Goal: Information Seeking & Learning: Compare options

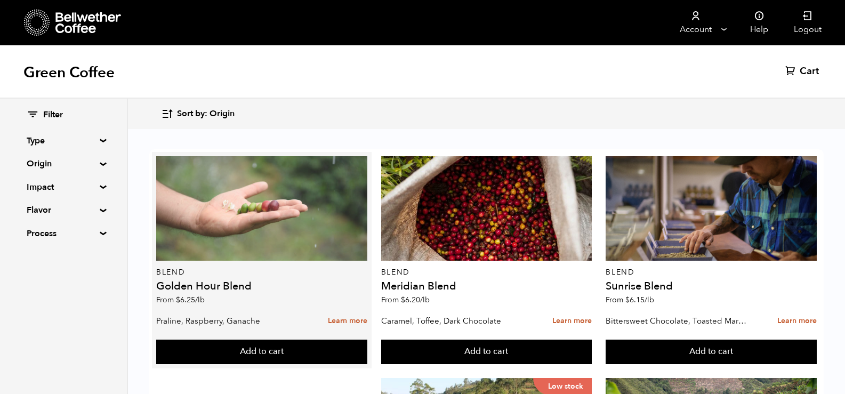
click at [248, 211] on div at bounding box center [261, 208] width 211 height 105
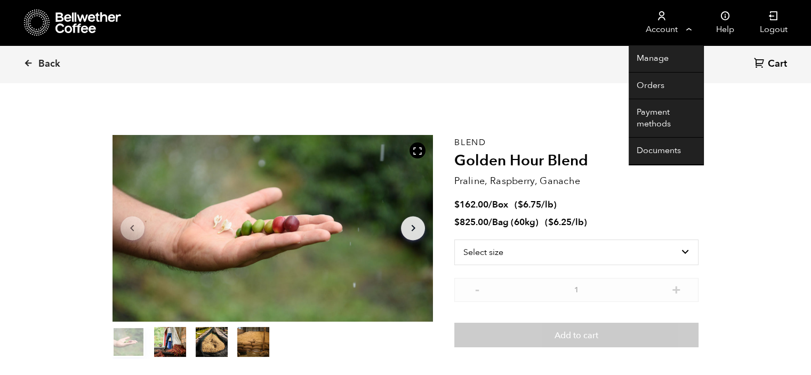
scroll to position [464, 568]
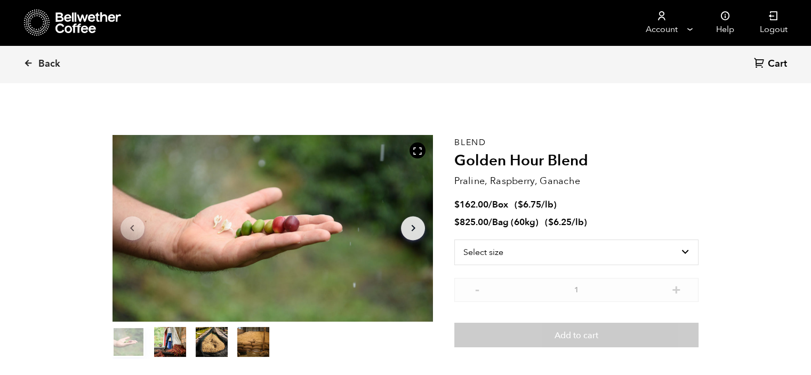
click at [241, 211] on div at bounding box center [273, 228] width 321 height 187
click at [414, 144] on div at bounding box center [418, 150] width 16 height 16
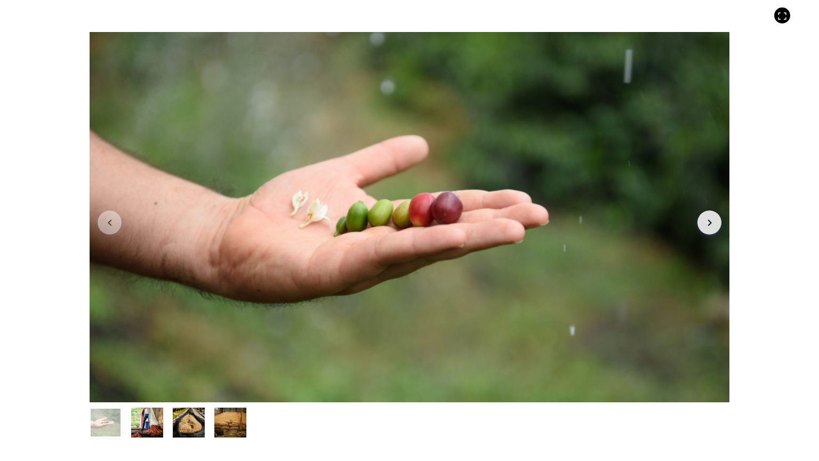
click at [699, 220] on button "Arrow Right" at bounding box center [710, 223] width 24 height 24
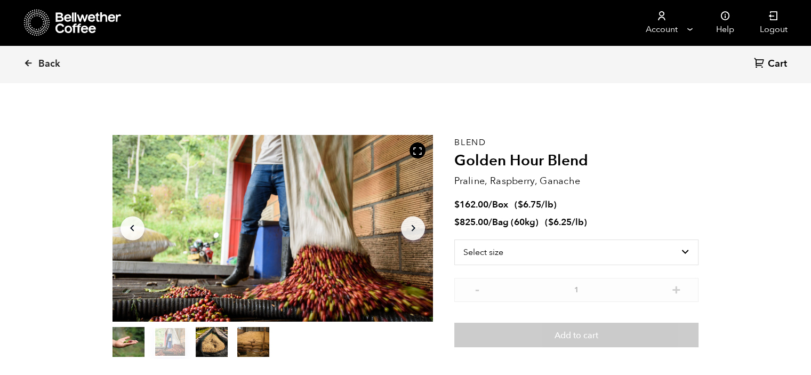
click at [350, 185] on div at bounding box center [272, 228] width 321 height 187
click at [421, 147] on icon at bounding box center [418, 151] width 10 height 10
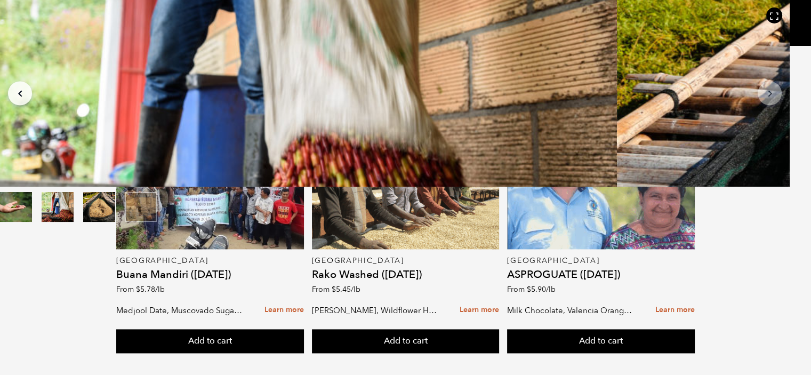
scroll to position [1244, 0]
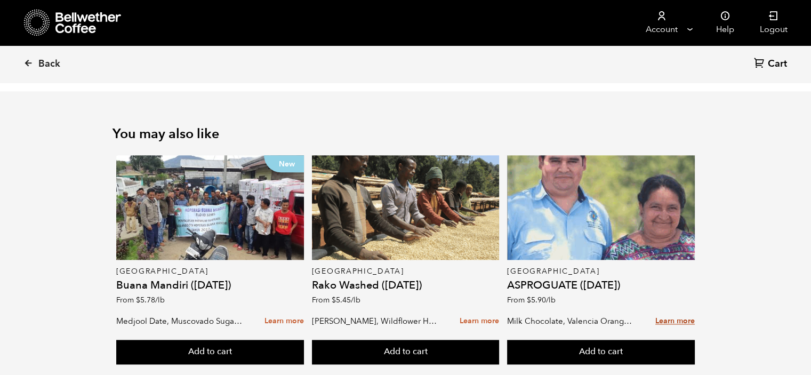
click at [687, 318] on link "Learn more" at bounding box center [675, 321] width 39 height 23
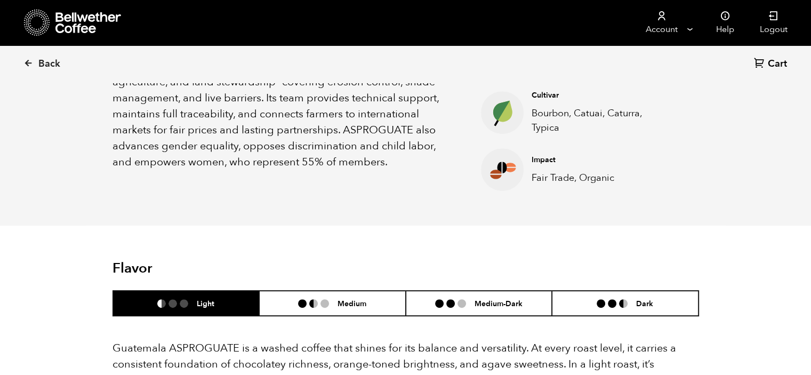
scroll to position [165, 0]
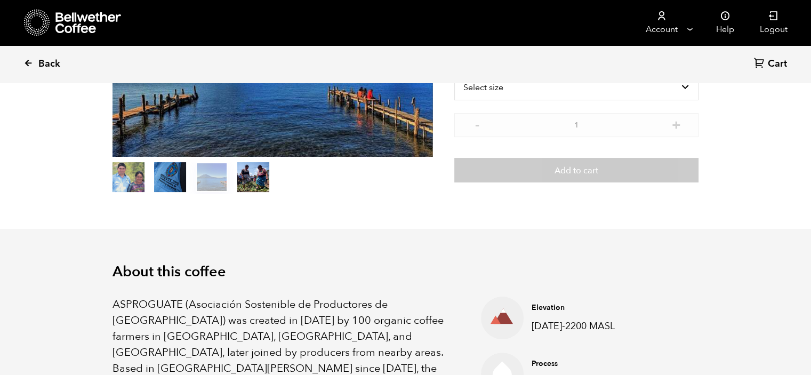
click at [58, 64] on span "Back" at bounding box center [49, 64] width 22 height 13
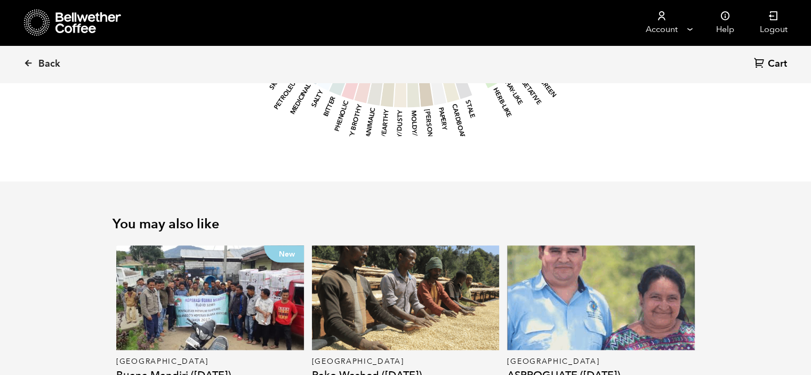
scroll to position [1274, 0]
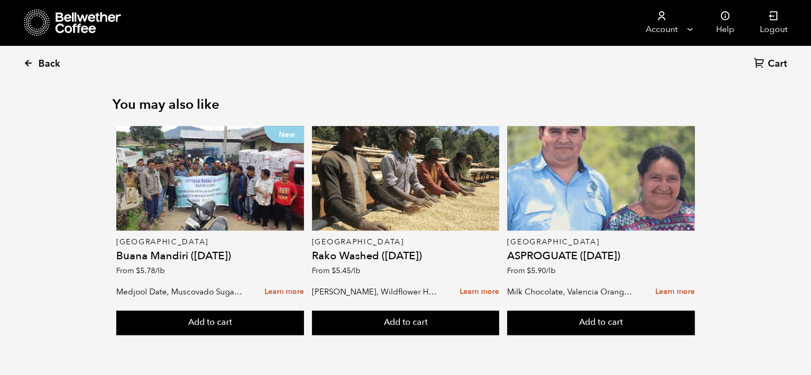
click at [52, 69] on span "Back" at bounding box center [49, 64] width 22 height 13
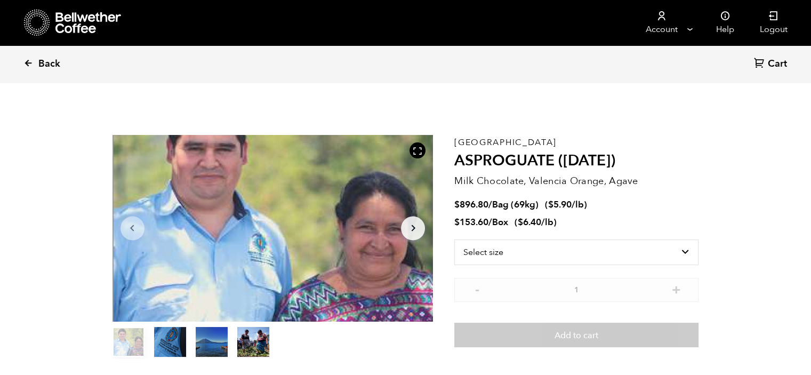
scroll to position [464, 568]
click at [44, 68] on span "Back" at bounding box center [49, 64] width 22 height 13
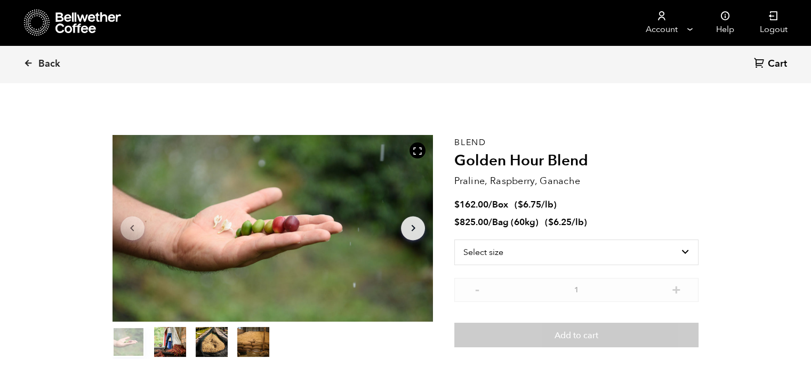
scroll to position [464, 568]
click at [47, 64] on span "Back" at bounding box center [49, 64] width 22 height 13
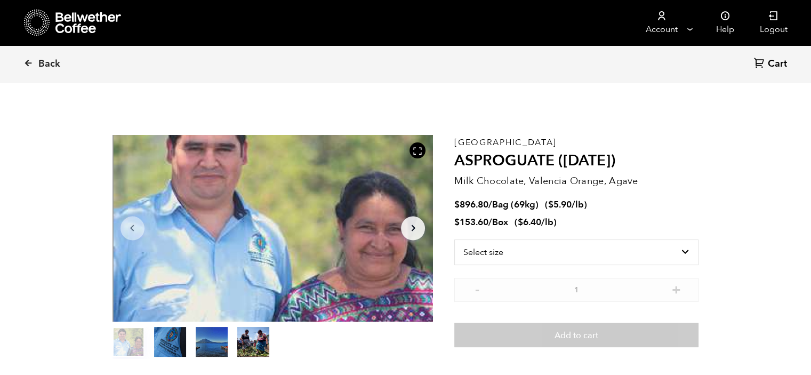
scroll to position [464, 568]
click at [45, 65] on span "Back" at bounding box center [49, 64] width 22 height 13
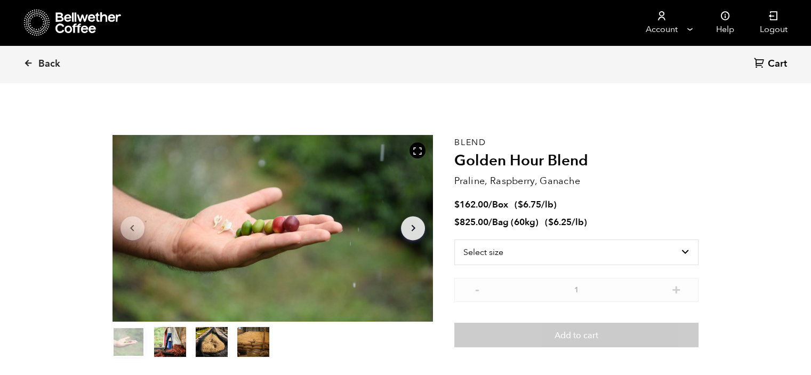
scroll to position [464, 568]
click at [45, 65] on span "Back" at bounding box center [49, 64] width 22 height 13
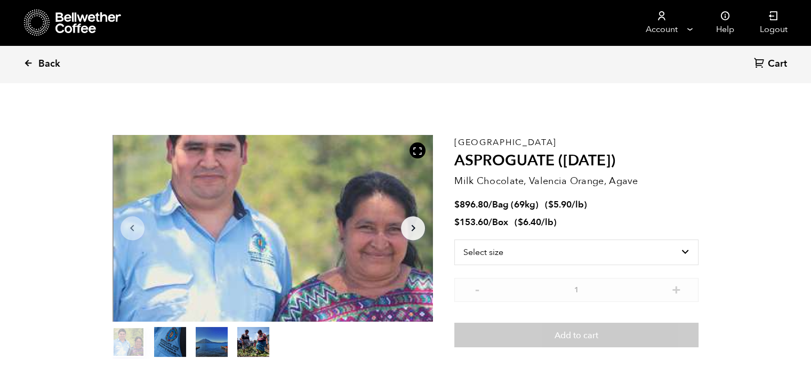
scroll to position [464, 568]
click at [73, 16] on icon at bounding box center [88, 22] width 67 height 21
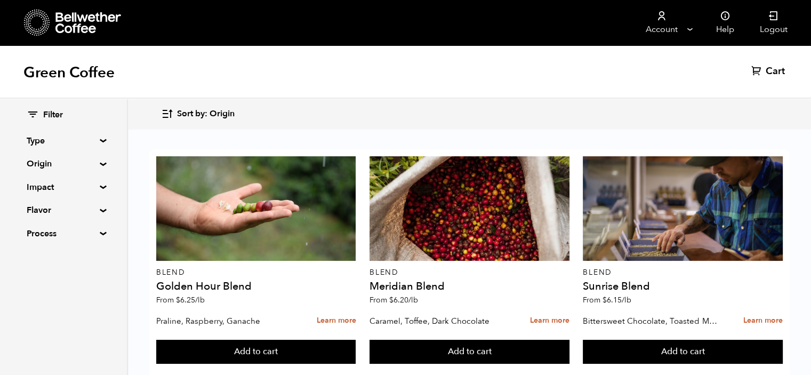
scroll to position [258, 0]
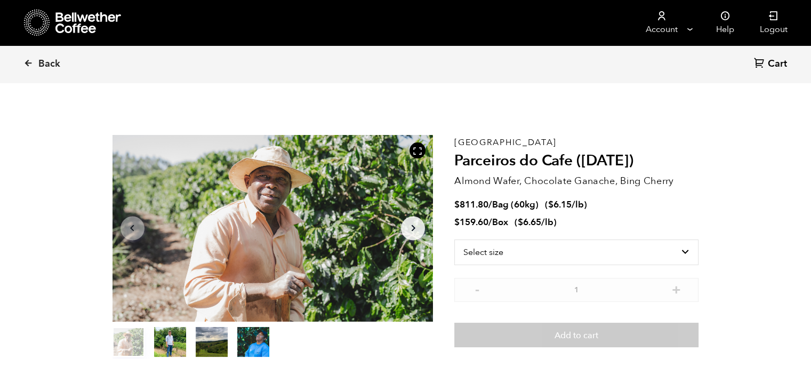
scroll to position [464, 568]
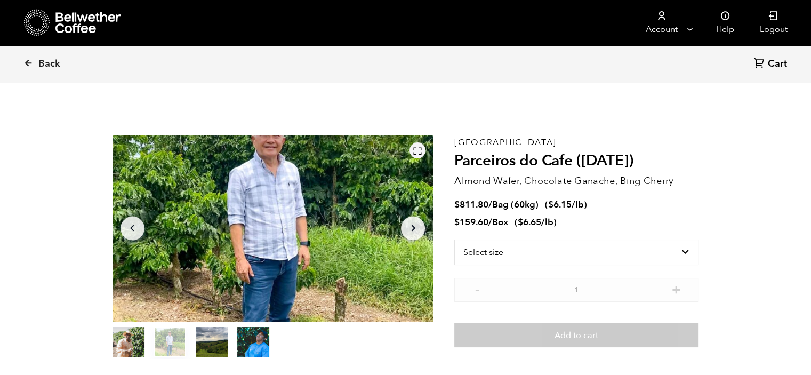
click at [418, 150] on icon at bounding box center [418, 151] width 10 height 10
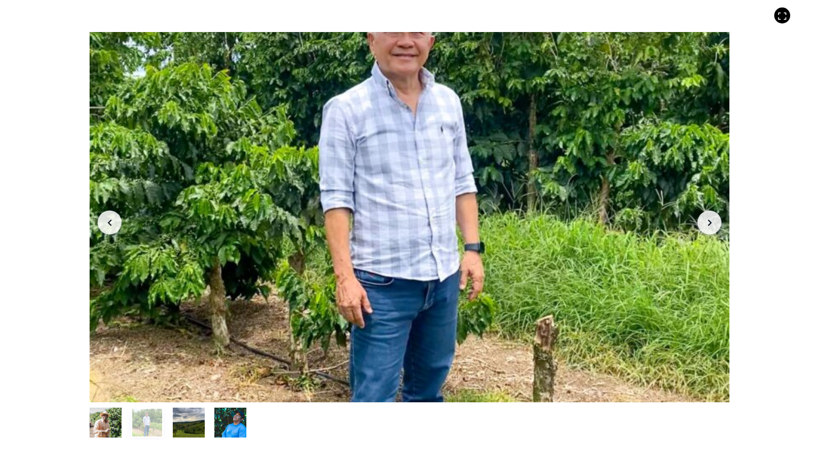
click at [711, 222] on icon "button" at bounding box center [710, 222] width 4 height 6
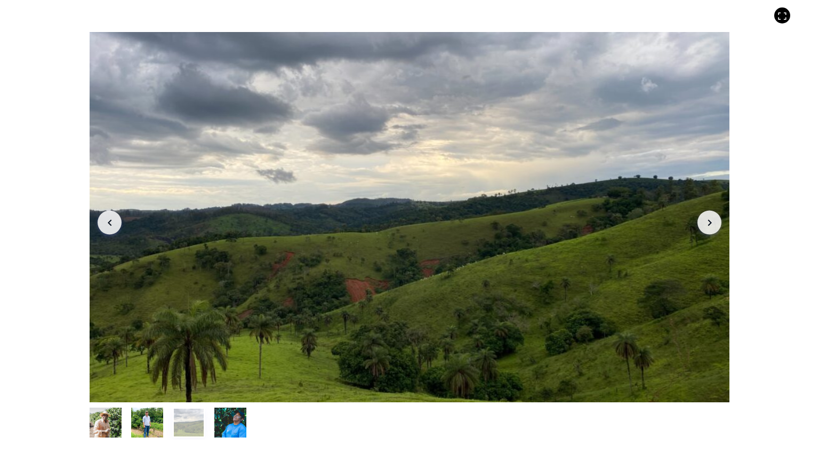
click at [711, 222] on icon "button" at bounding box center [710, 222] width 4 height 6
